Goal: Transaction & Acquisition: Subscribe to service/newsletter

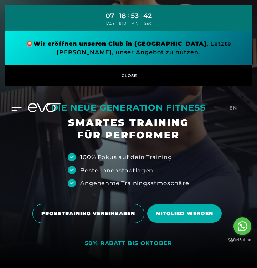
click at [18, 108] on icon at bounding box center [17, 108] width 10 height 6
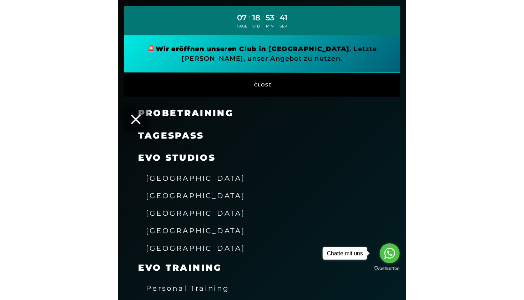
scroll to position [53, 0]
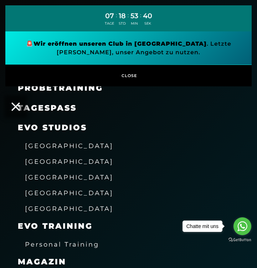
click at [41, 177] on span "[GEOGRAPHIC_DATA]" at bounding box center [69, 177] width 89 height 7
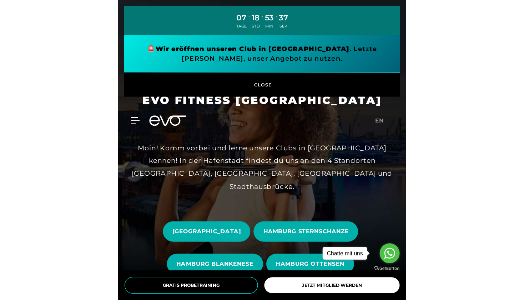
scroll to position [46, 0]
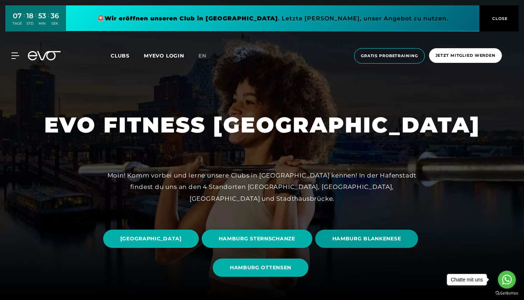
click at [257, 242] on span "HAMBURG BLANKENESE" at bounding box center [366, 238] width 69 height 7
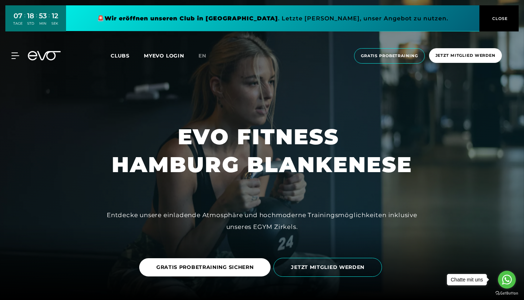
click at [125, 57] on span "Clubs" at bounding box center [120, 55] width 19 height 6
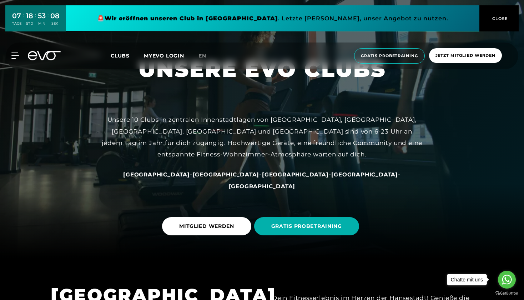
scroll to position [52, 0]
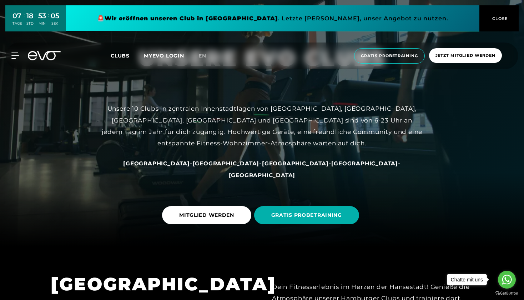
click at [190, 167] on span "[GEOGRAPHIC_DATA]" at bounding box center [156, 163] width 67 height 7
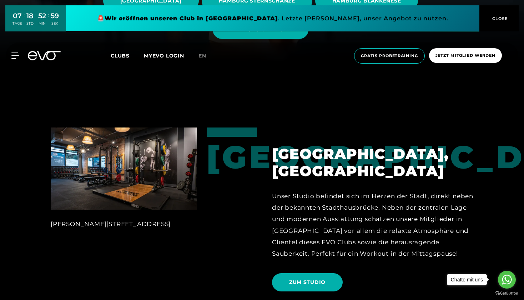
scroll to position [215, 0]
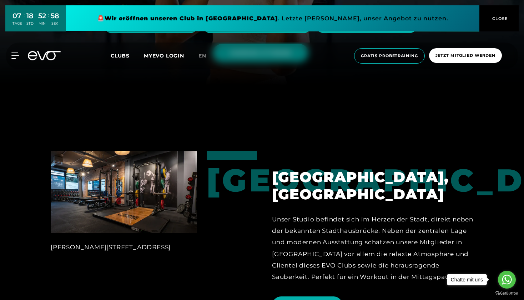
click at [17, 60] on div "MyEVO Login Über EVO Mitgliedschaften Probetraining TAGESPASS EVO Studios [GEOG…" at bounding box center [261, 55] width 521 height 27
click at [16, 50] on div "MyEVO Login Über EVO Mitgliedschaften Probetraining TAGESPASS EVO Studios [GEOG…" at bounding box center [261, 55] width 521 height 27
click at [16, 55] on icon at bounding box center [17, 56] width 10 height 6
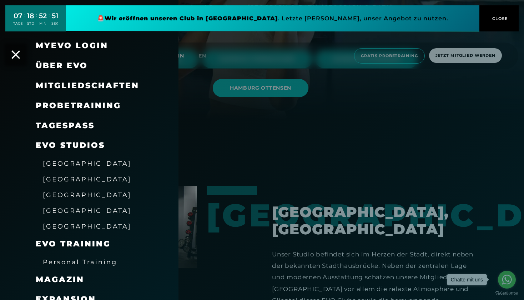
scroll to position [177, 0]
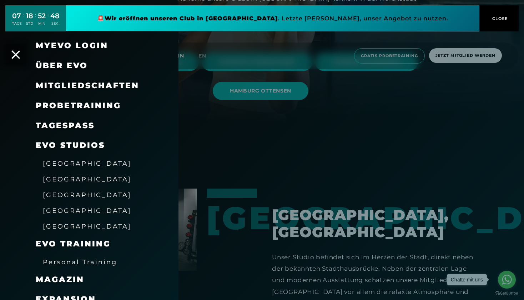
click at [95, 84] on span "Mitgliedschaften" at bounding box center [88, 86] width 104 height 10
